Goal: Check status: Check status

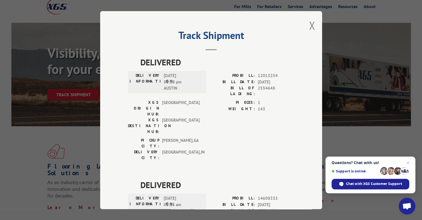
click at [270, 74] on span "12013254" at bounding box center [276, 75] width 37 height 6
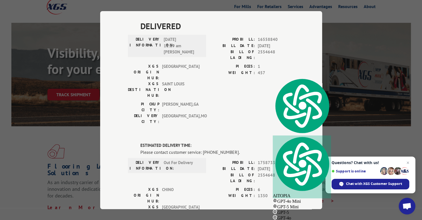
scroll to position [281, 0]
click at [262, 159] on span "17587338" at bounding box center [276, 162] width 37 height 6
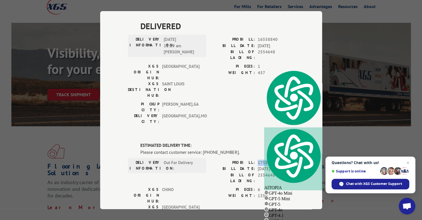
copy span "17587338"
click at [355, 143] on div "Track Shipment DELIVERED DELIVERY INFORMATION: [DATE] 03:00 pm AUSTIN PROBILL: …" at bounding box center [211, 110] width 422 height 220
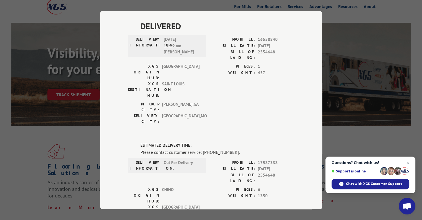
click at [59, 134] on div "Track Shipment DELIVERED DELIVERY INFORMATION: [DATE] 03:00 pm AUSTIN PROBILL: …" at bounding box center [211, 110] width 422 height 220
click at [266, 159] on span "17587338" at bounding box center [276, 162] width 37 height 6
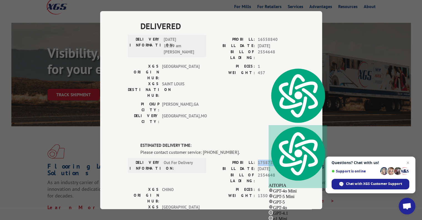
copy span "17587338"
click at [345, 116] on div "Track Shipment DELIVERED DELIVERY INFORMATION: [DATE] 03:00 pm AUSTIN PROBILL: …" at bounding box center [211, 110] width 422 height 220
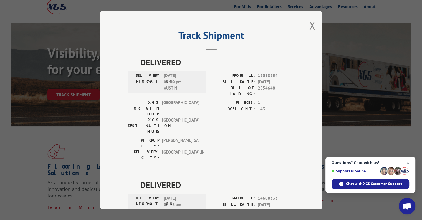
scroll to position [0, 0]
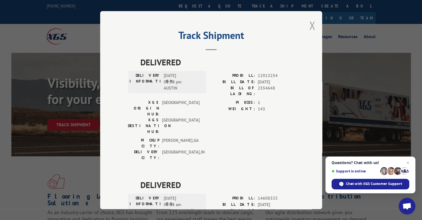
click at [313, 25] on button "Close modal" at bounding box center [312, 25] width 6 height 15
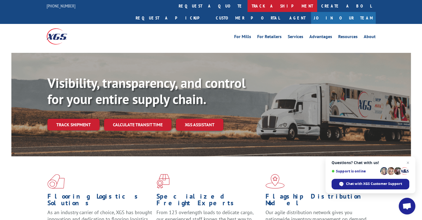
click at [248, 5] on link "track a shipment" at bounding box center [283, 6] width 70 height 12
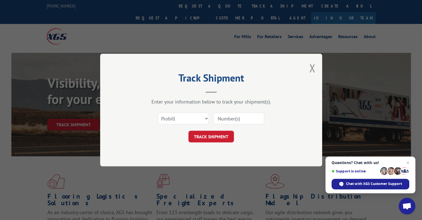
click at [231, 122] on input at bounding box center [238, 118] width 51 height 12
paste input "17587338"
type input "17587338"
click at [222, 138] on button "TRACK SHIPMENT" at bounding box center [212, 136] width 46 height 12
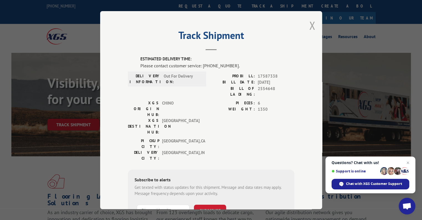
click at [309, 26] on button "Close modal" at bounding box center [312, 25] width 6 height 15
